Goal: Task Accomplishment & Management: Complete application form

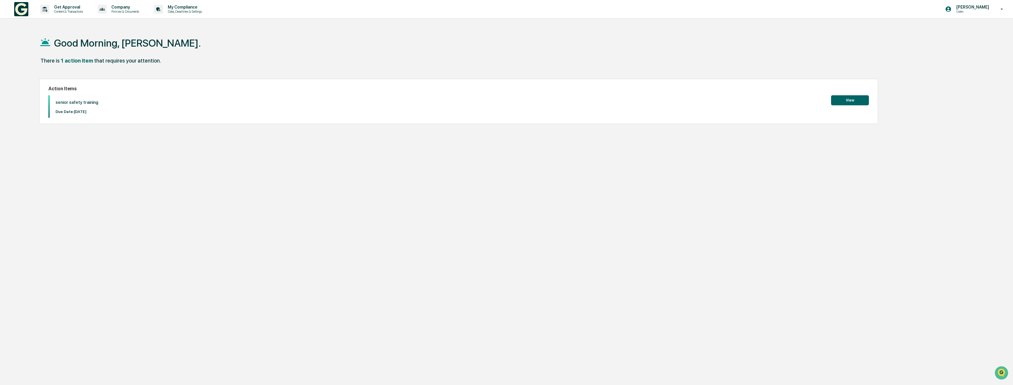
click at [854, 100] on button "View" at bounding box center [850, 100] width 38 height 10
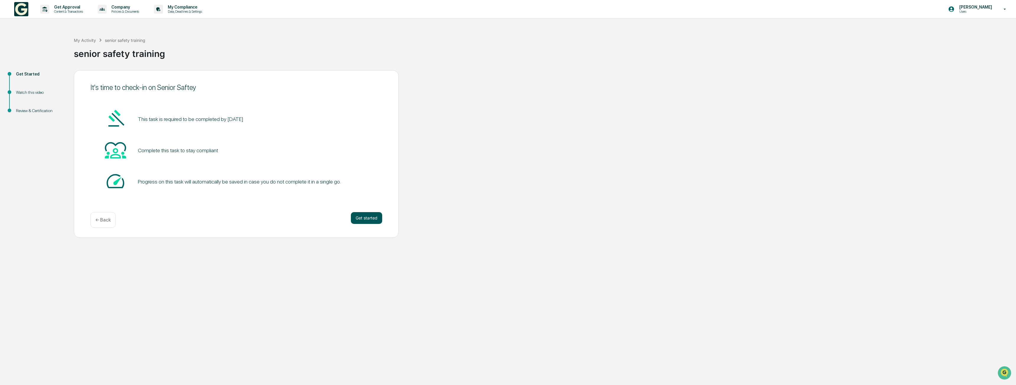
click at [358, 216] on button "Get started" at bounding box center [366, 218] width 31 height 12
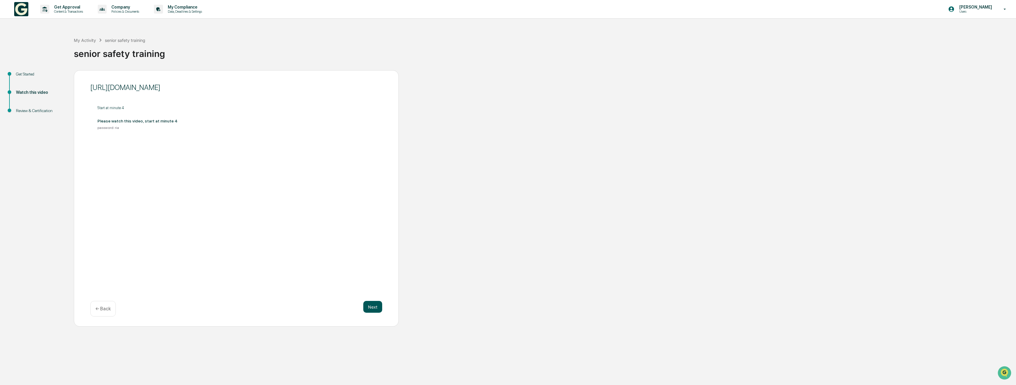
click at [375, 306] on button "Next" at bounding box center [372, 307] width 19 height 12
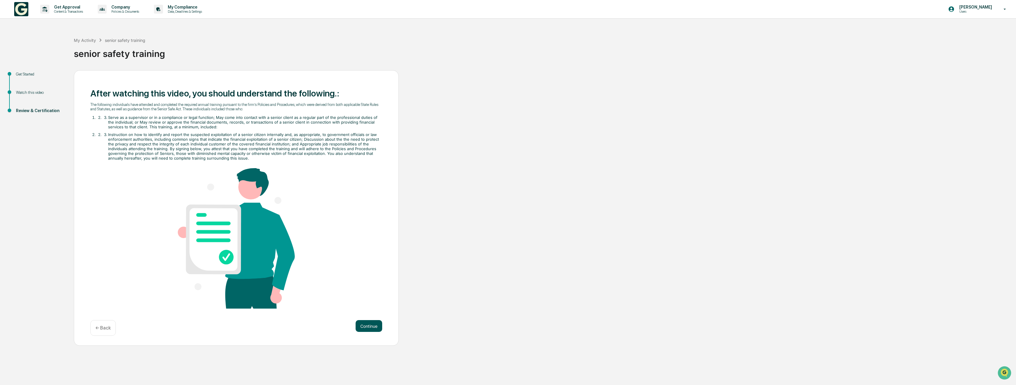
click at [364, 326] on button "Continue" at bounding box center [369, 326] width 27 height 12
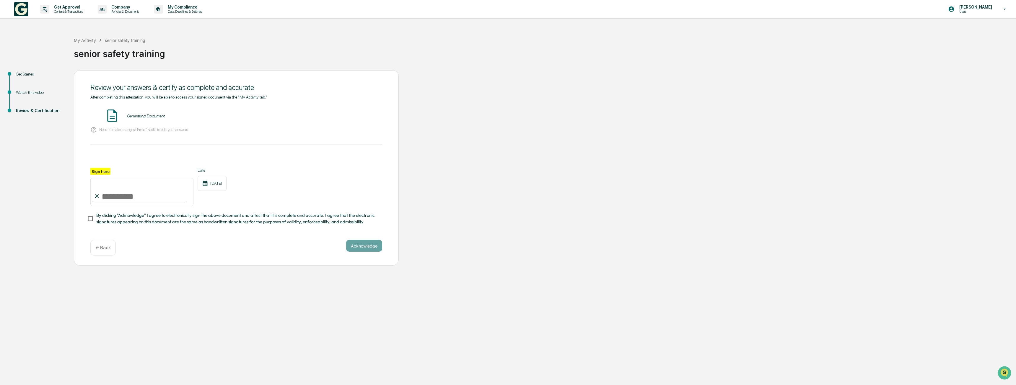
click at [142, 195] on input "Sign here" at bounding box center [141, 192] width 103 height 28
type input "**********"
click at [328, 206] on div "**********" at bounding box center [236, 187] width 292 height 38
click at [358, 252] on button "Acknowledge" at bounding box center [364, 246] width 36 height 12
click at [345, 114] on button "VIEW" at bounding box center [348, 116] width 38 height 10
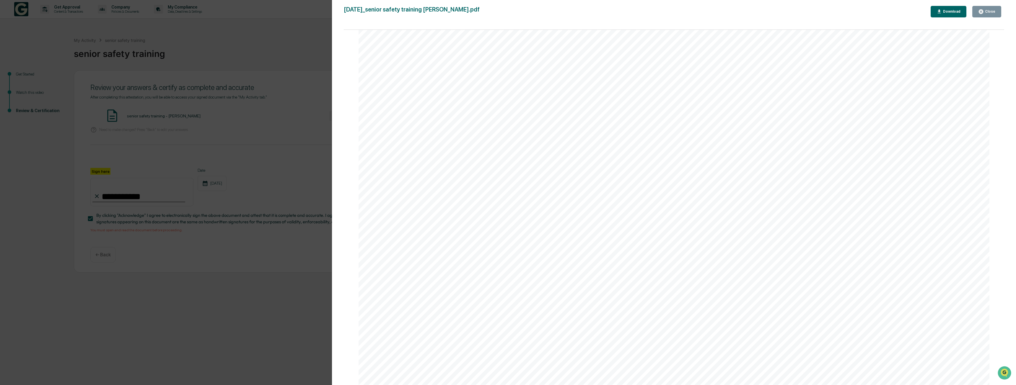
scroll to position [1402, 0]
click at [988, 12] on div "Close" at bounding box center [990, 11] width 12 height 4
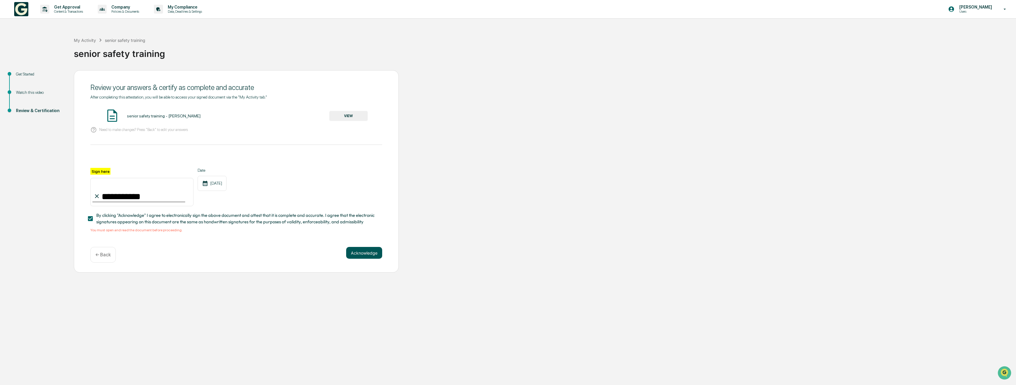
click at [369, 254] on button "Acknowledge" at bounding box center [364, 253] width 36 height 12
